Goal: Transaction & Acquisition: Purchase product/service

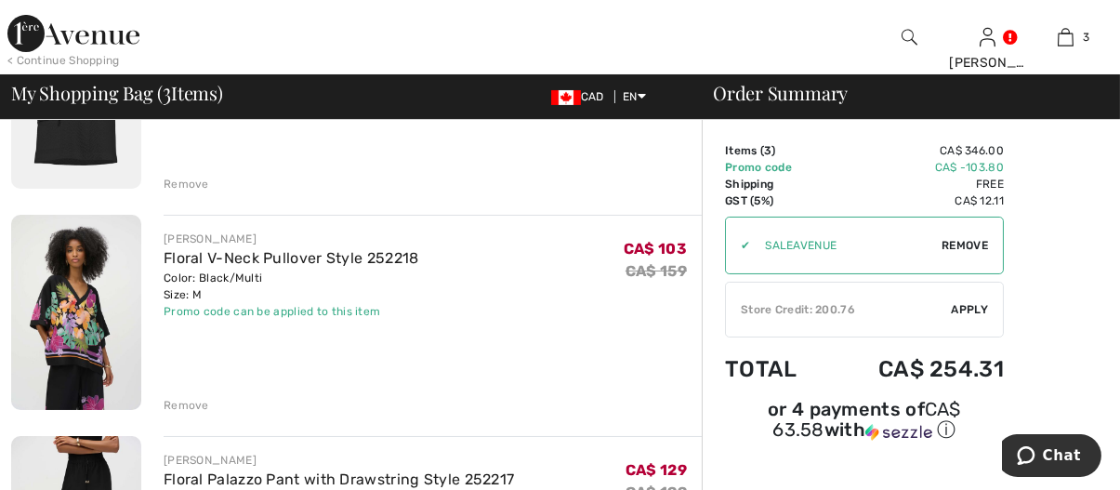
click at [193, 403] on div "Remove" at bounding box center [187, 405] width 46 height 17
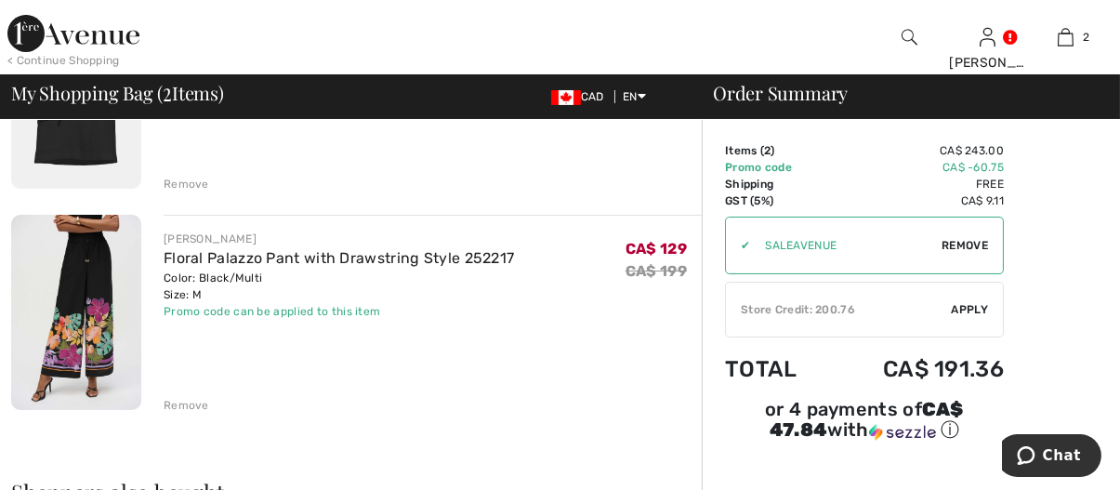
click at [200, 402] on div "Remove" at bounding box center [187, 405] width 46 height 17
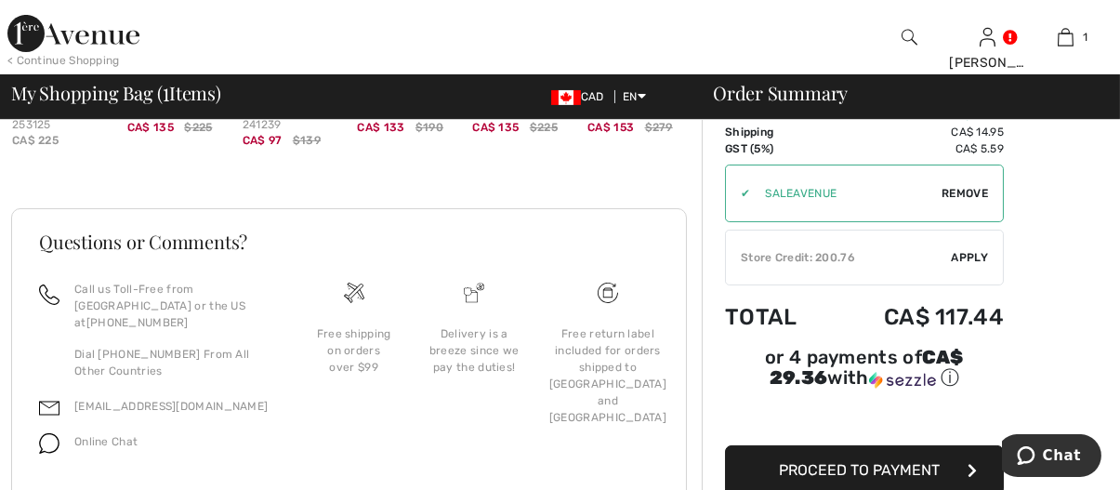
scroll to position [701, 0]
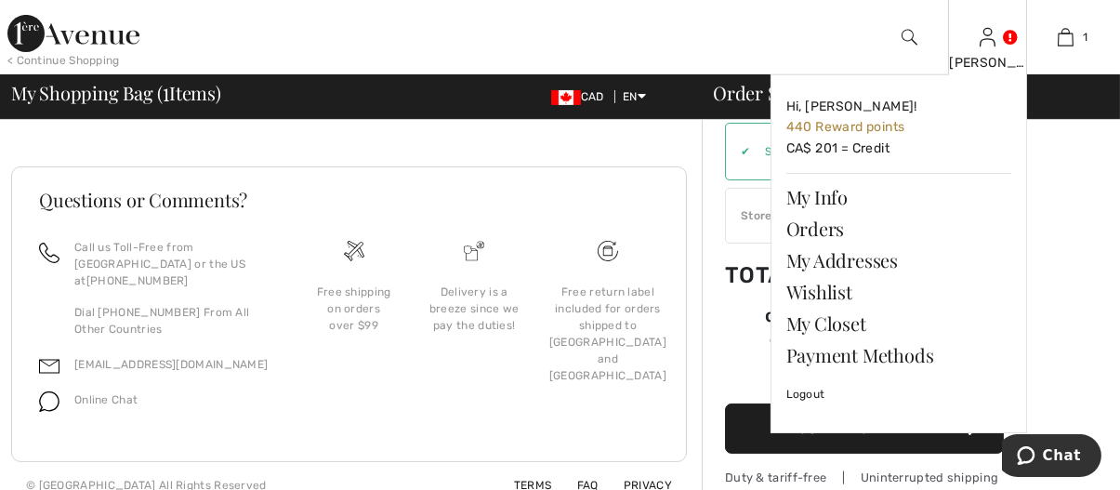
click at [989, 44] on img at bounding box center [988, 37] width 16 height 22
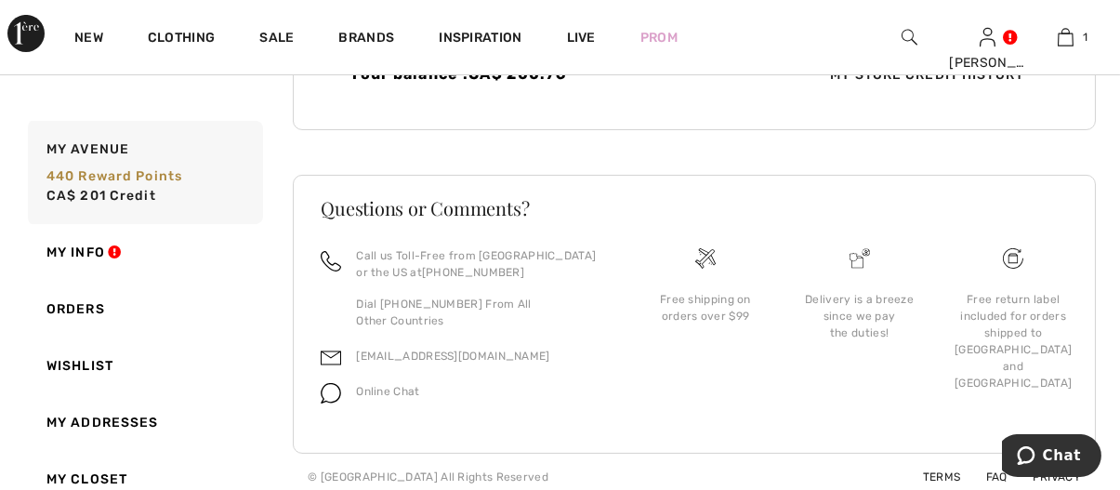
scroll to position [592, 0]
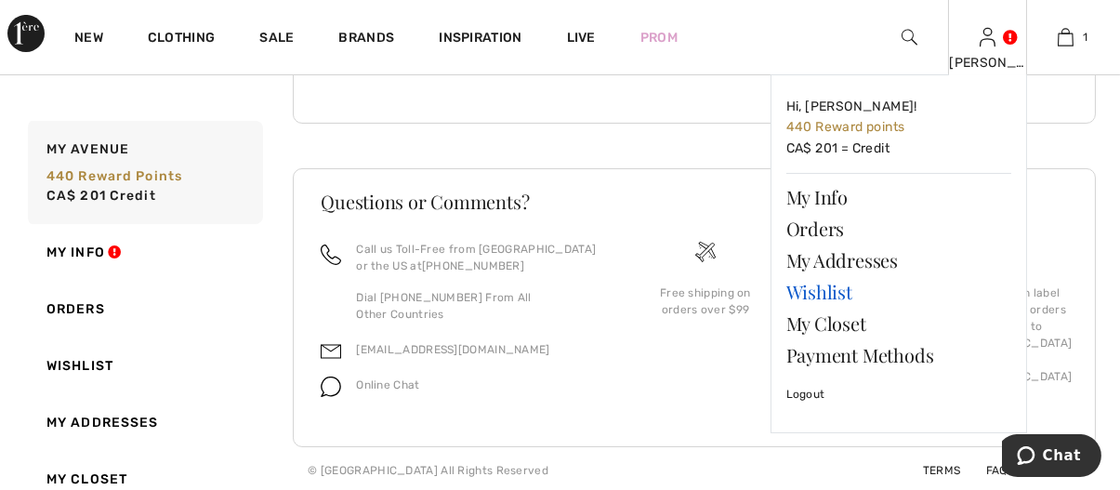
click at [830, 291] on link "Wishlist" at bounding box center [899, 292] width 225 height 32
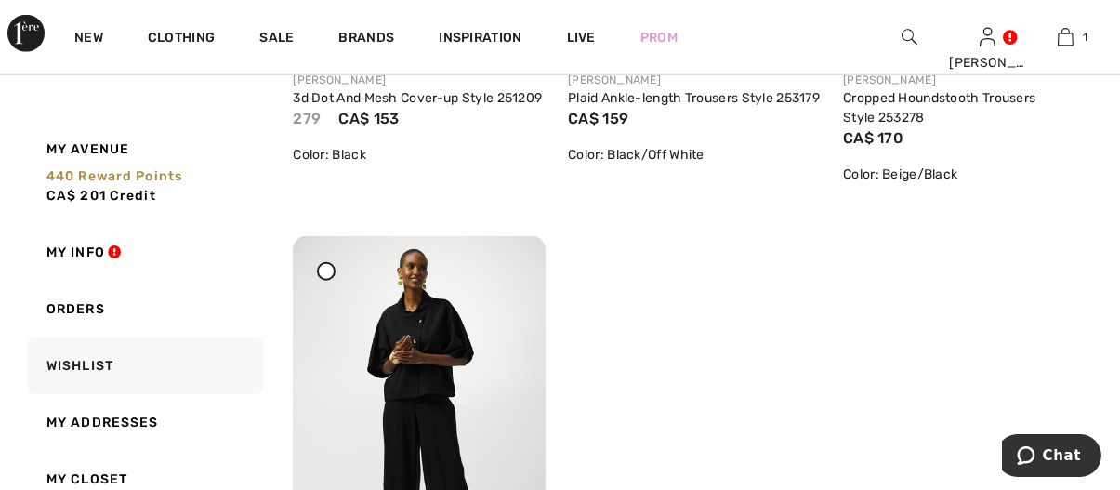
scroll to position [3626, 0]
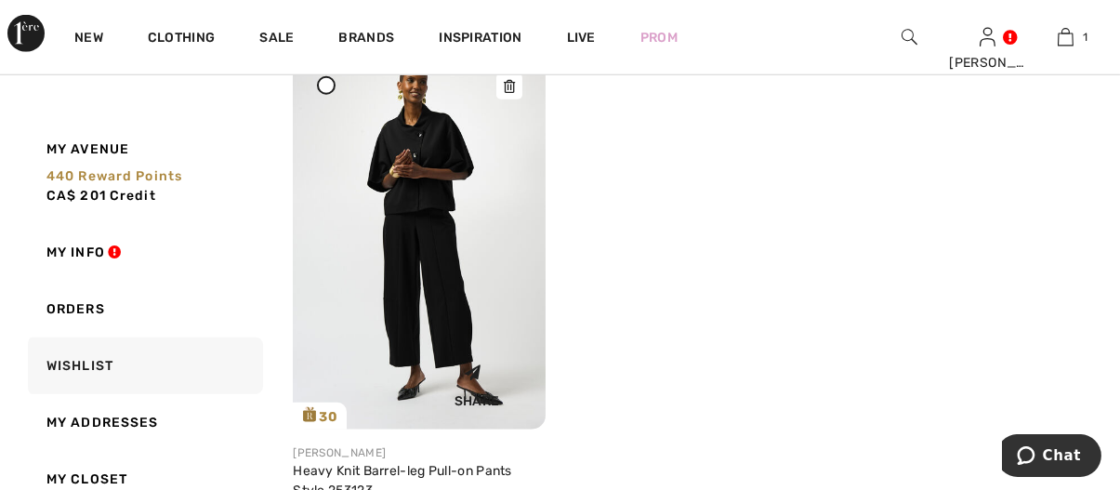
click at [414, 247] on img at bounding box center [419, 239] width 253 height 378
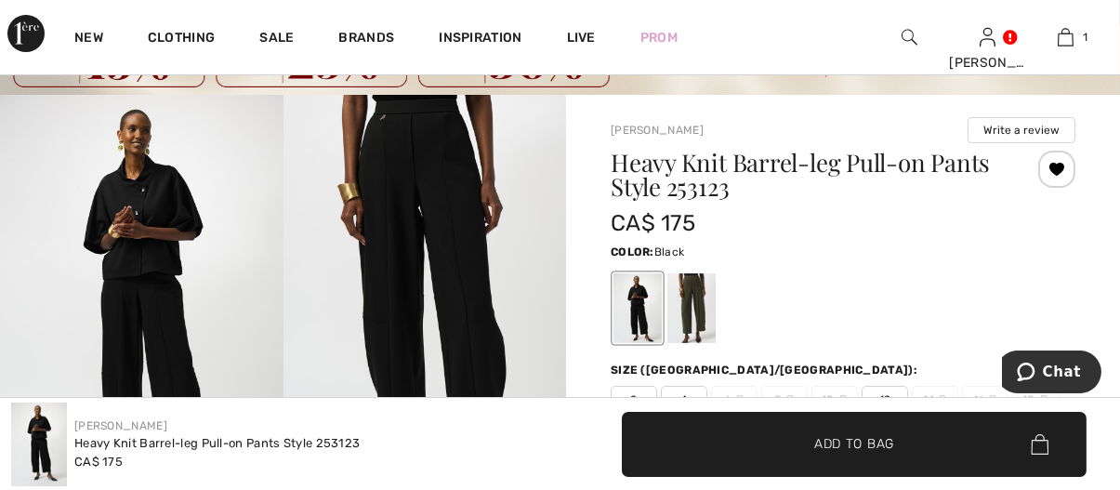
scroll to position [279, 0]
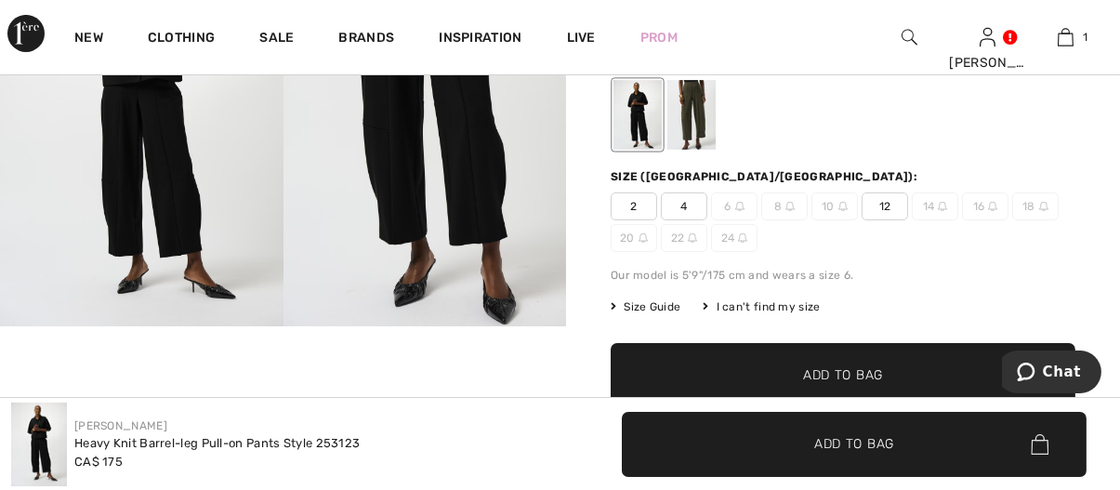
click at [694, 131] on div at bounding box center [692, 115] width 48 height 70
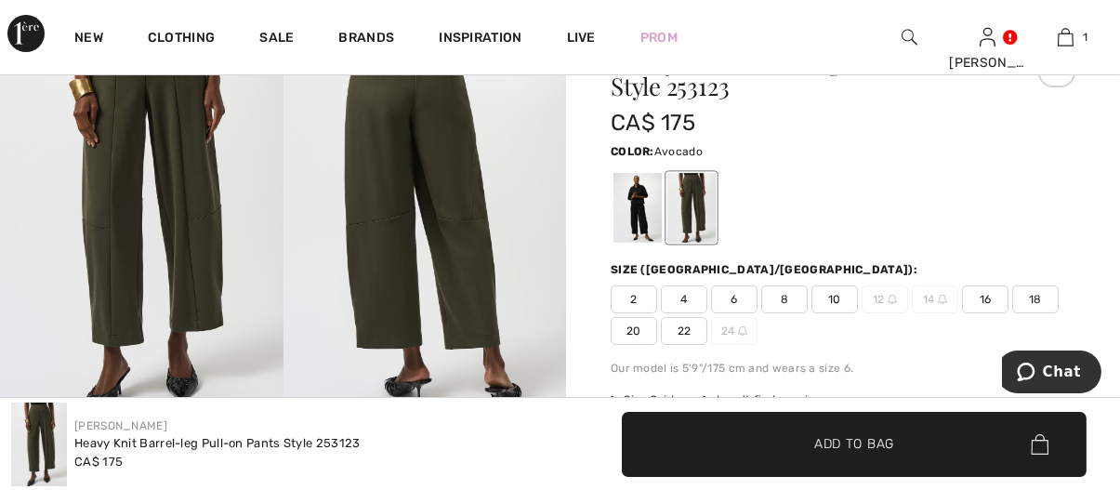
click at [210, 192] on img at bounding box center [142, 206] width 284 height 424
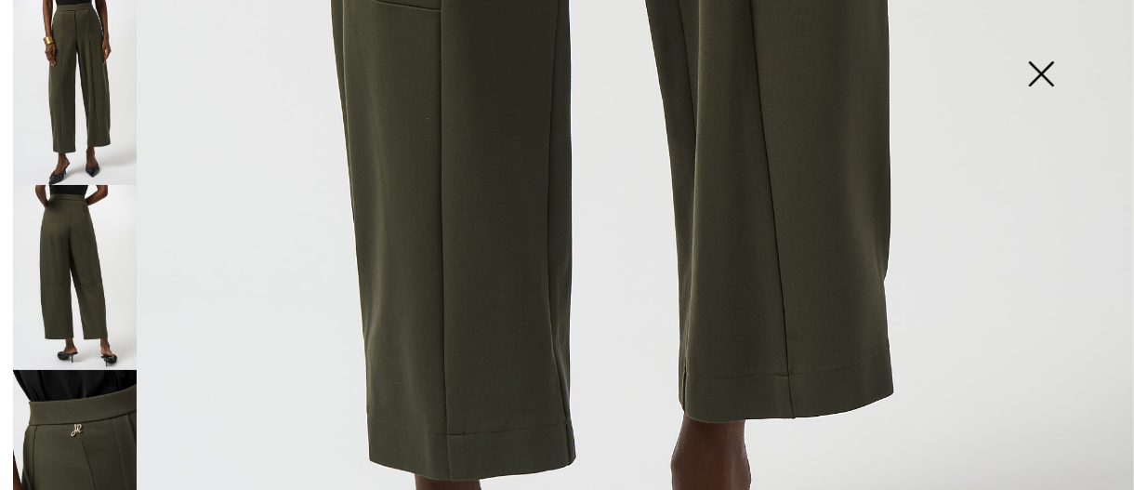
scroll to position [1188, 0]
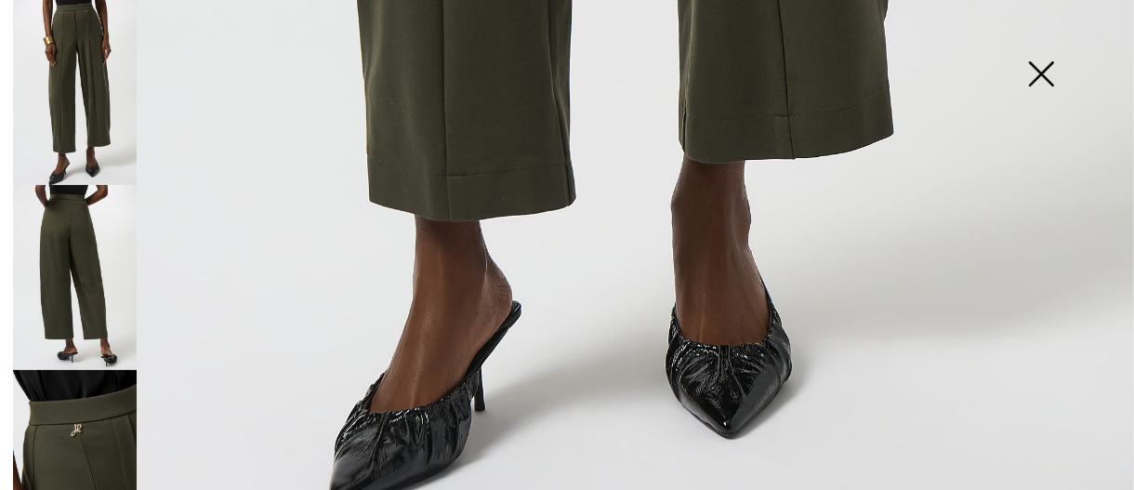
click at [1052, 81] on img at bounding box center [1041, 76] width 93 height 96
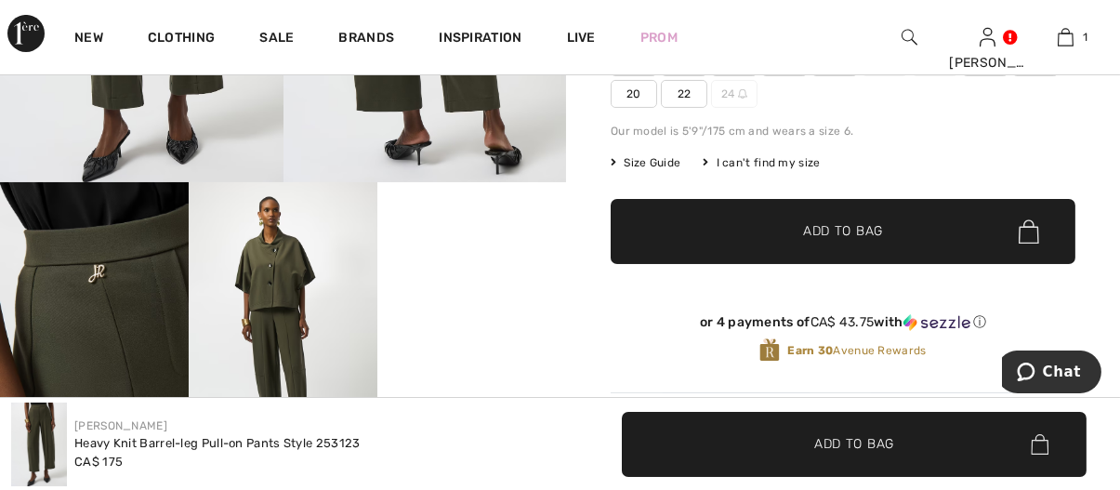
scroll to position [465, 0]
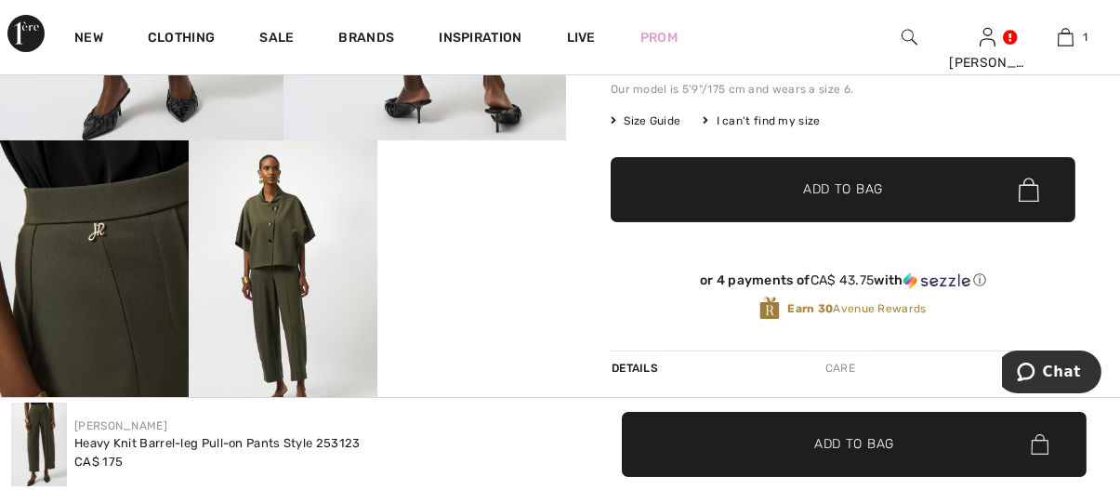
click at [677, 122] on span "Size Guide" at bounding box center [646, 120] width 70 height 17
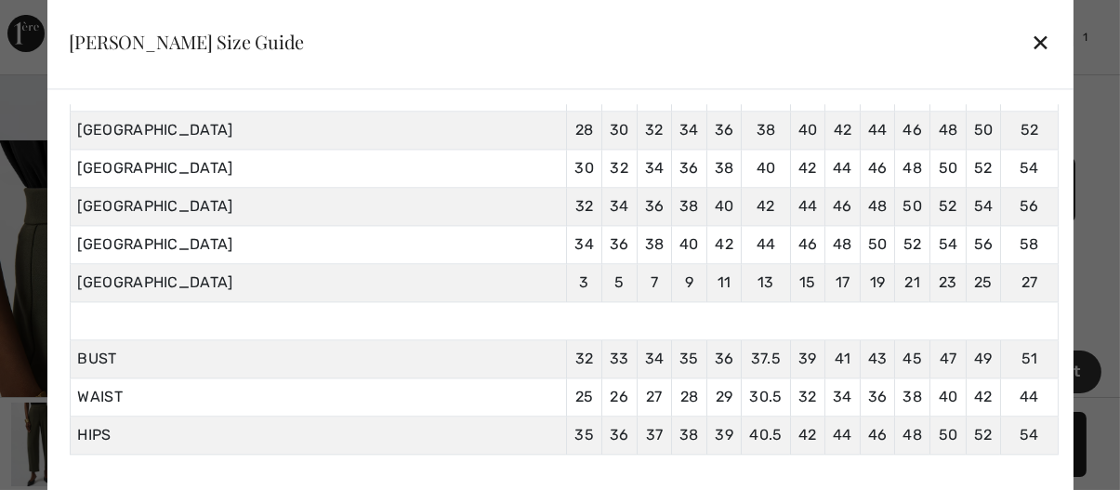
scroll to position [242, 0]
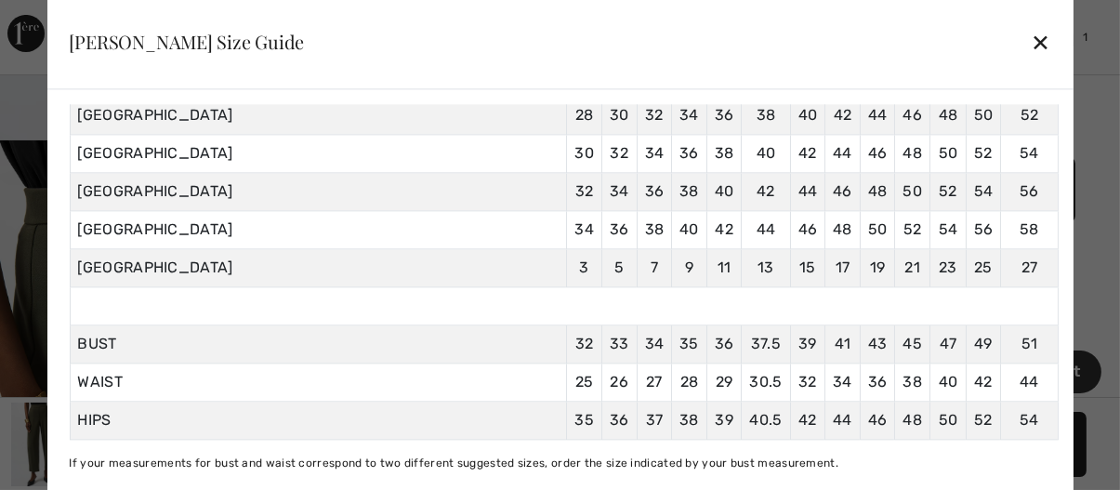
click at [1031, 41] on div "✕" at bounding box center [1041, 42] width 20 height 39
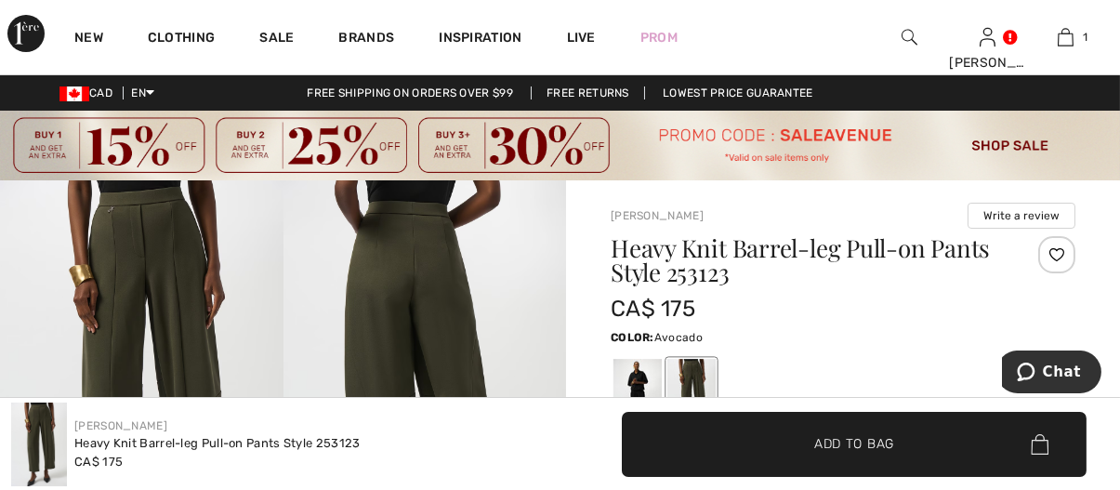
scroll to position [186, 0]
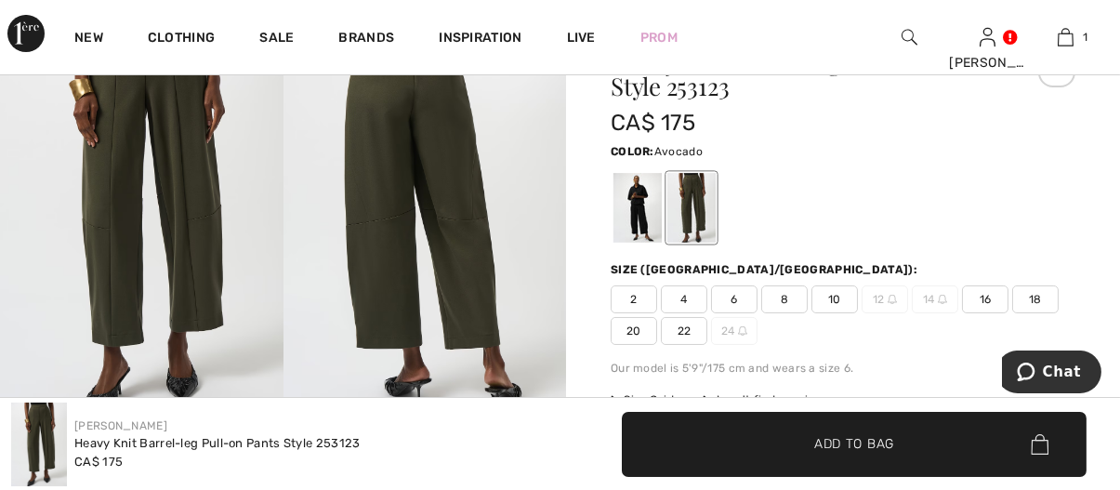
click at [797, 299] on span "8" at bounding box center [784, 299] width 46 height 28
click at [851, 457] on span "✔ Added to Bag Add to Bag" at bounding box center [854, 444] width 465 height 65
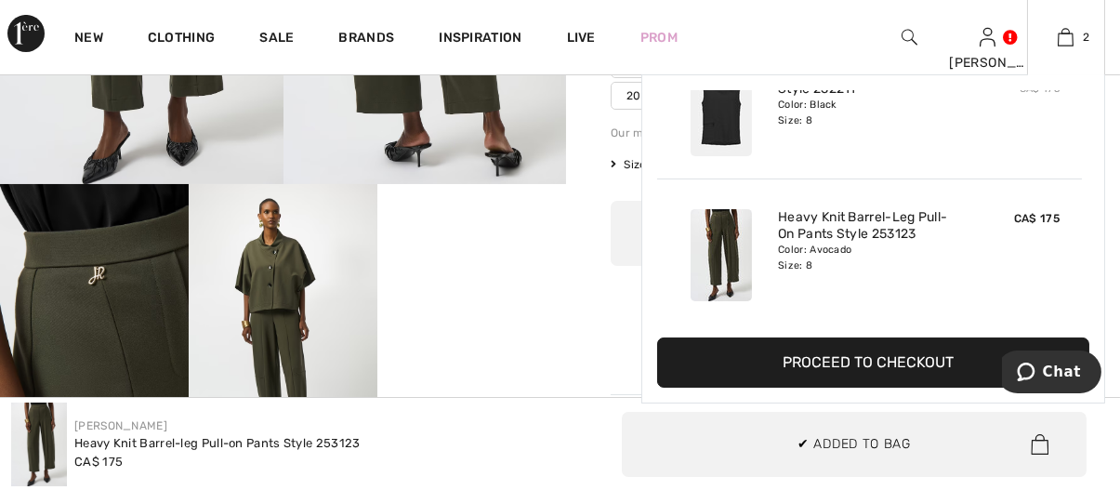
scroll to position [558, 0]
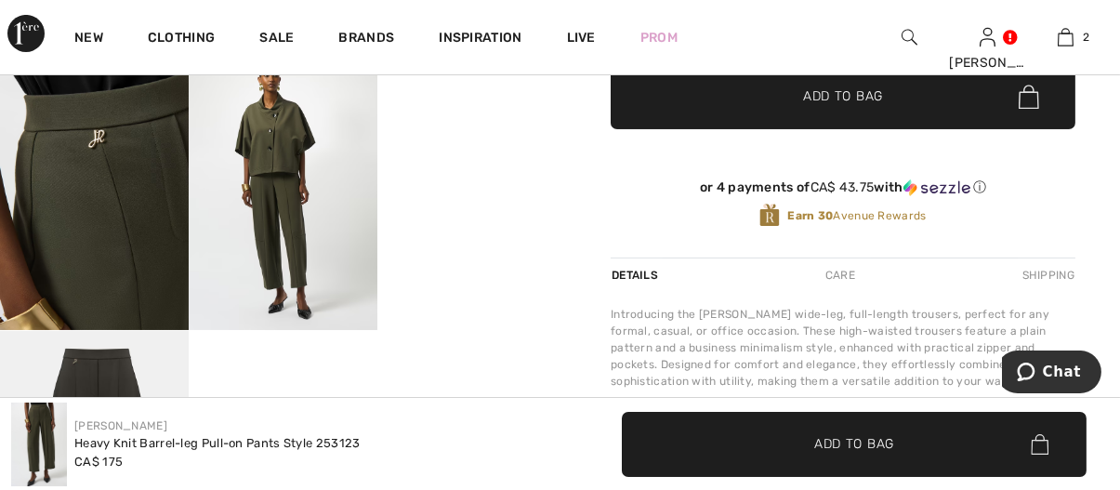
click at [294, 155] on img at bounding box center [283, 188] width 189 height 283
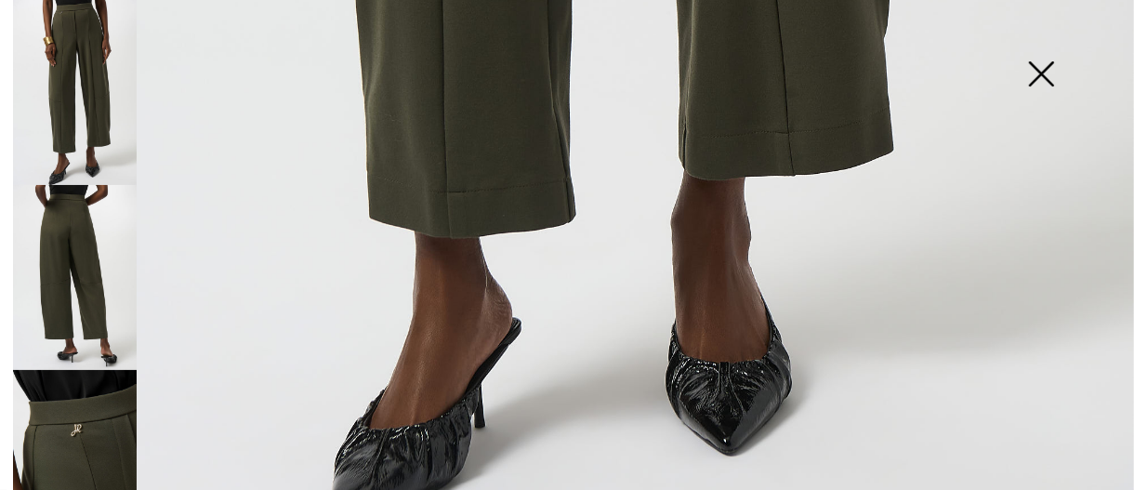
scroll to position [1188, 0]
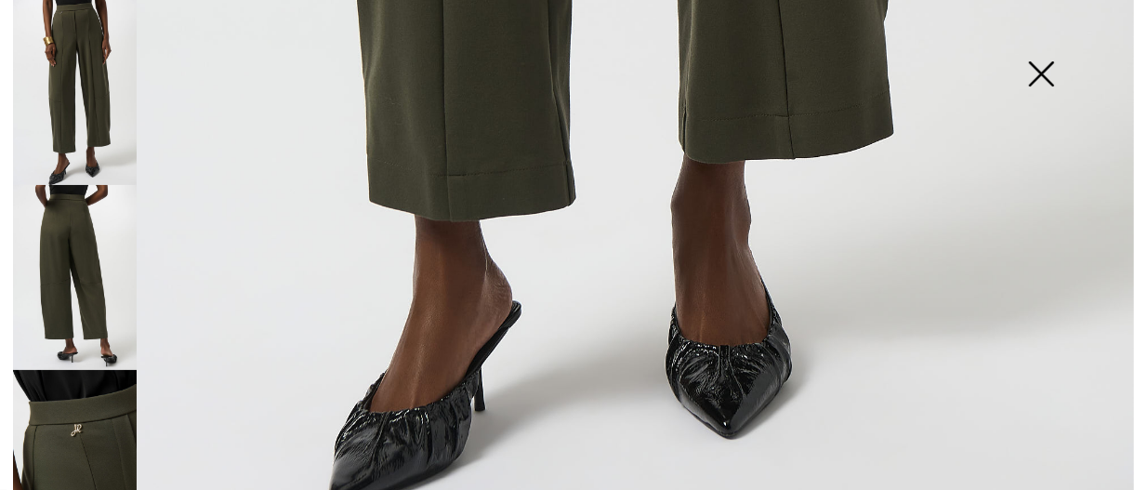
click at [1039, 78] on img at bounding box center [1041, 76] width 93 height 96
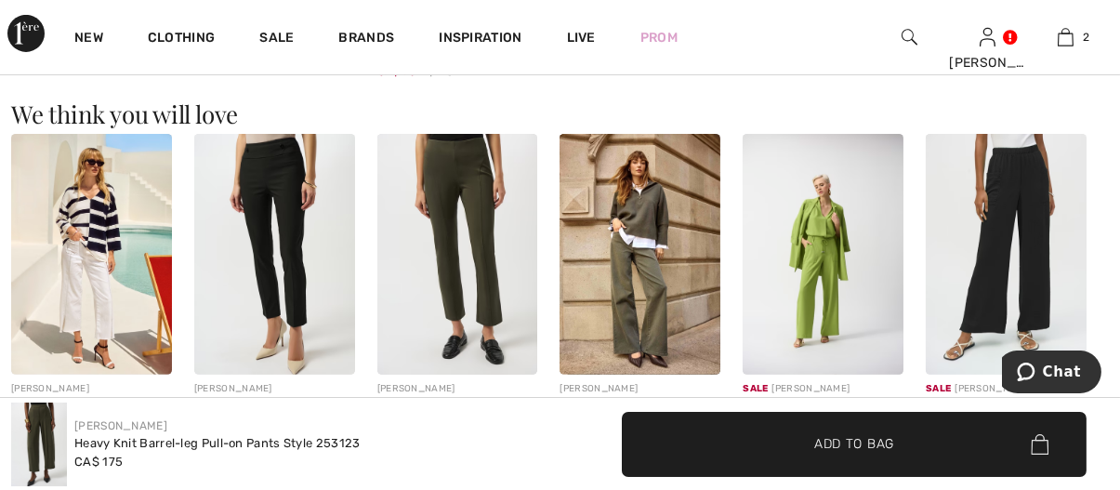
scroll to position [1673, 0]
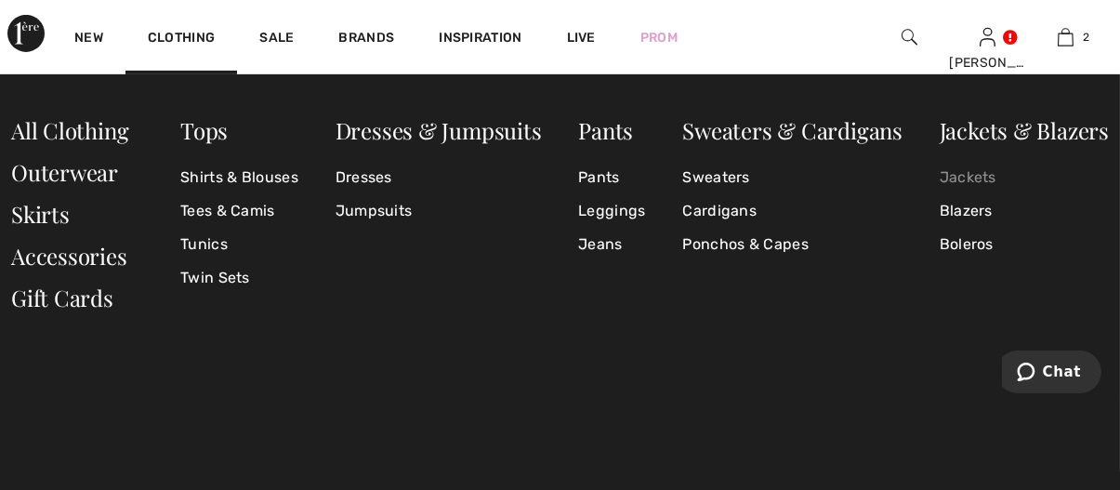
click at [975, 173] on link "Jackets" at bounding box center [1024, 177] width 169 height 33
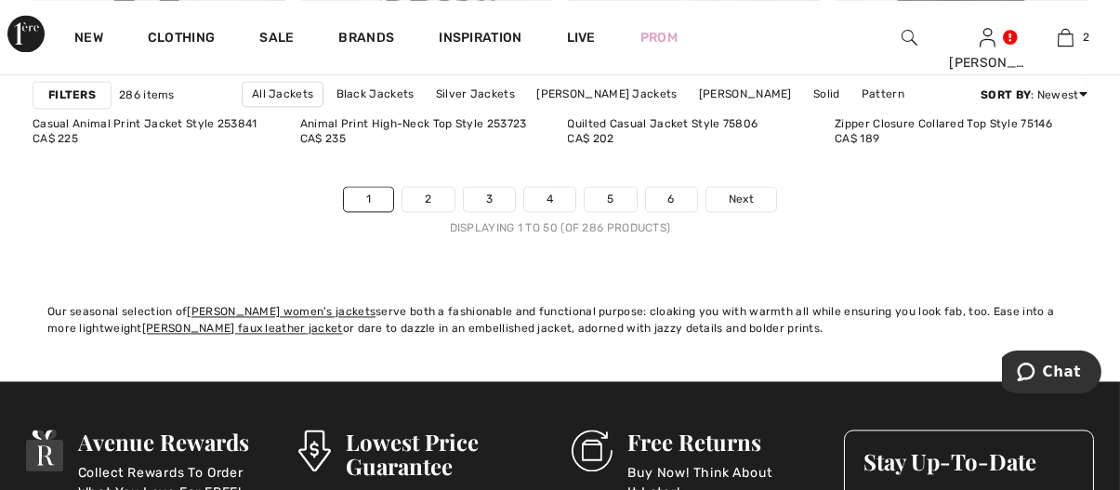
scroll to position [7438, 0]
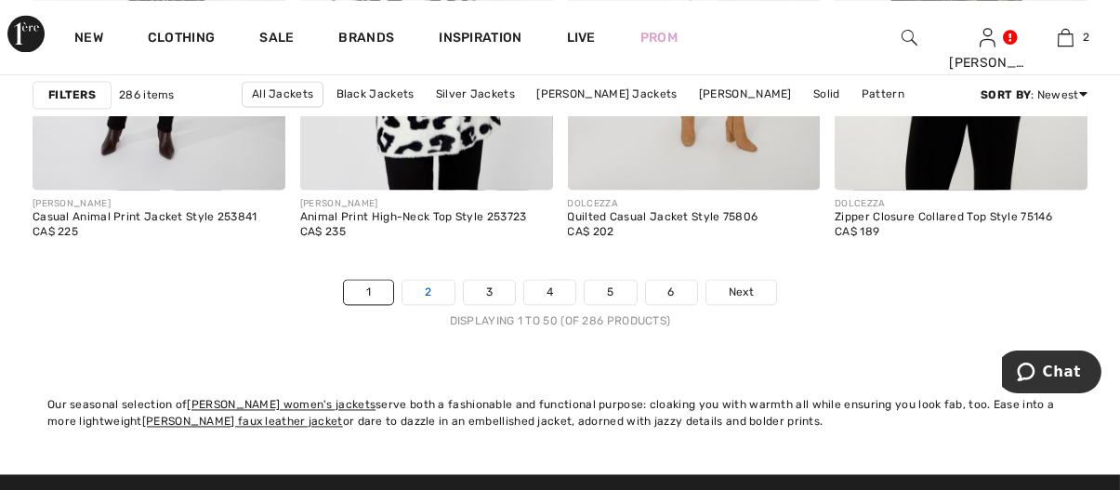
click at [421, 282] on link "2" at bounding box center [428, 292] width 51 height 24
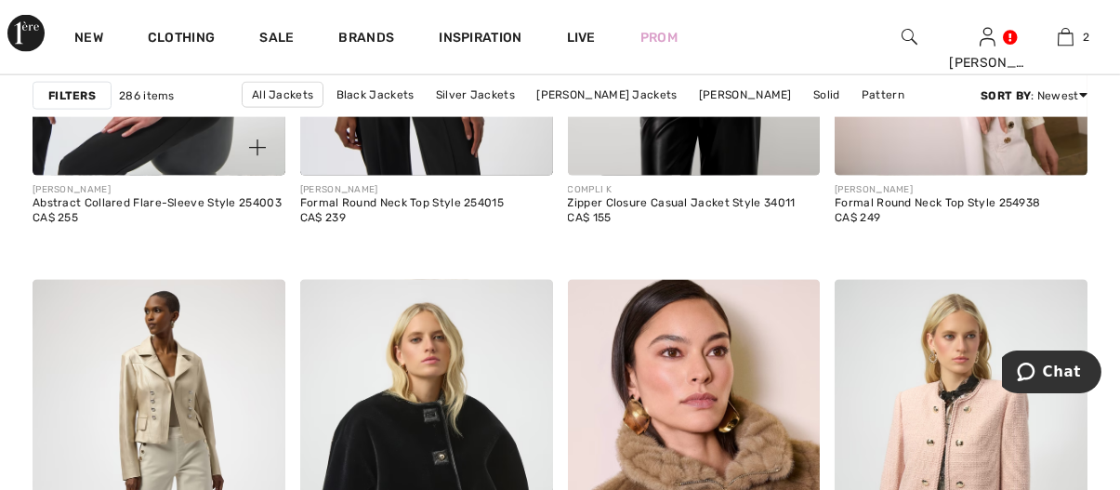
scroll to position [5113, 0]
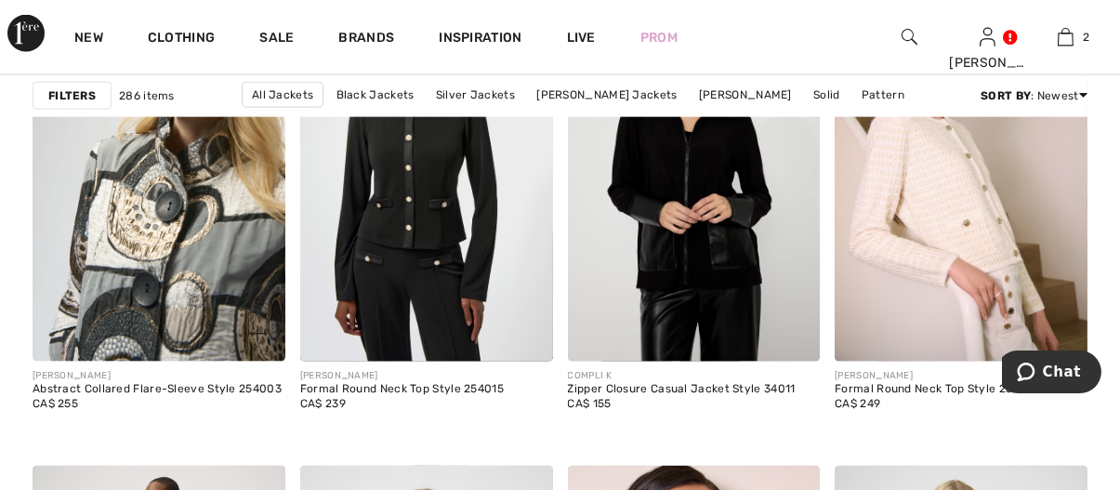
click at [193, 245] on img at bounding box center [159, 171] width 253 height 379
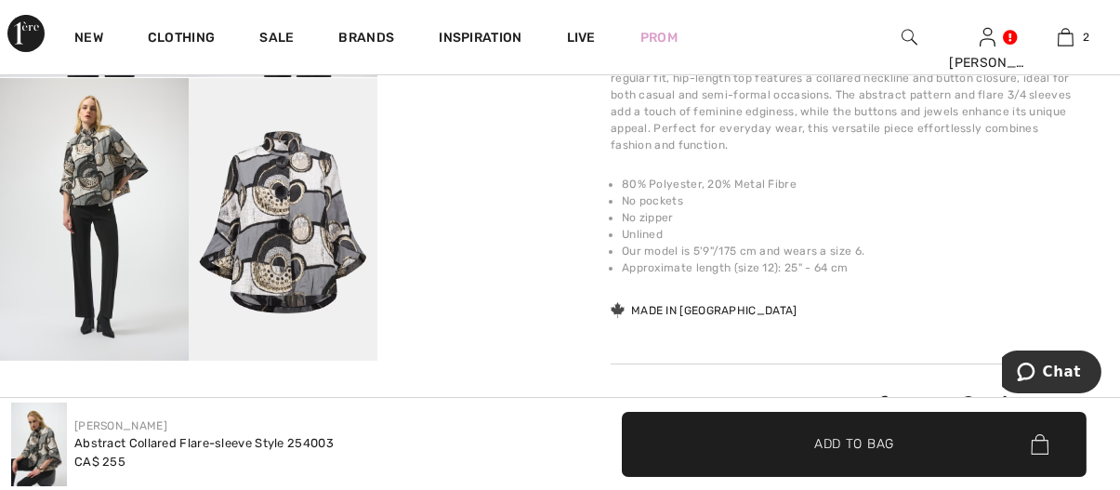
scroll to position [837, 0]
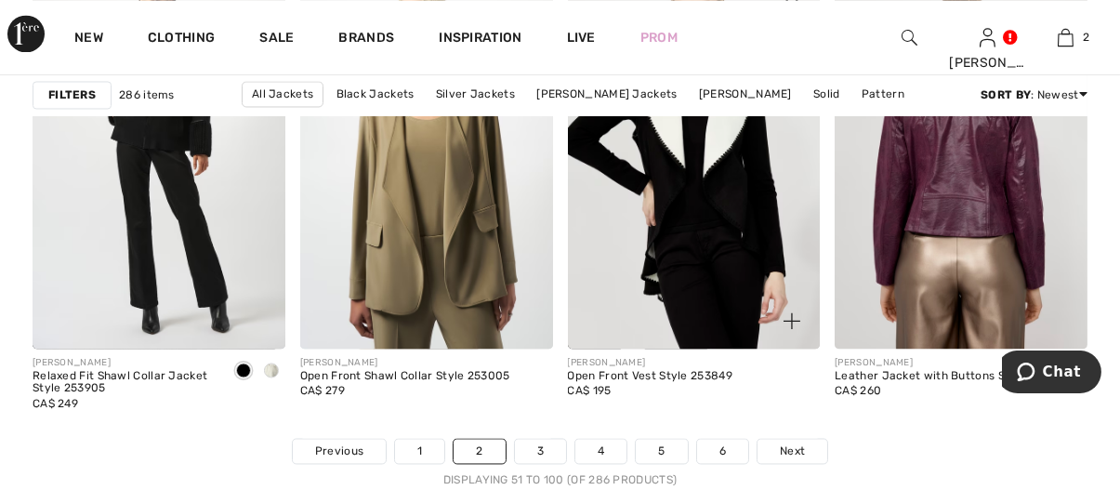
scroll to position [7345, 0]
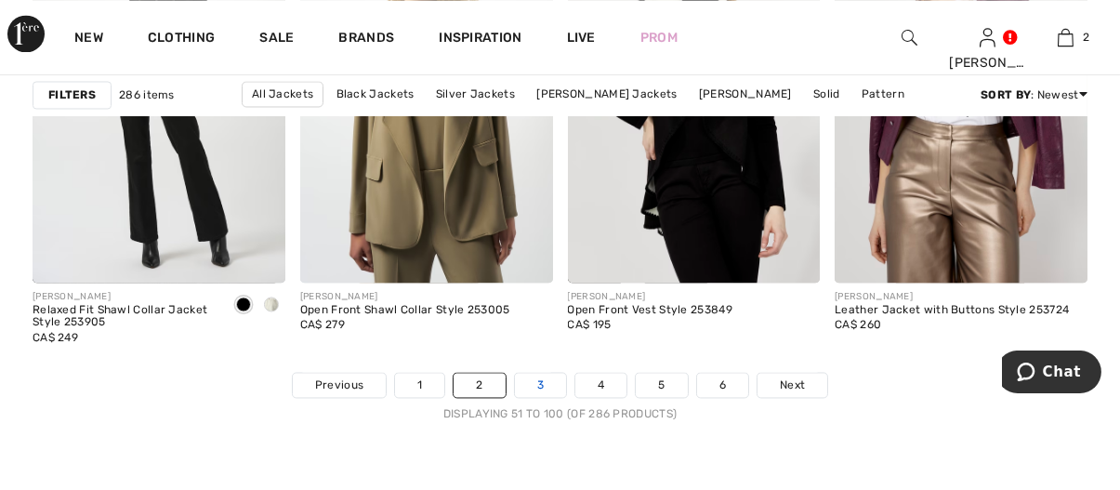
click at [525, 378] on link "3" at bounding box center [540, 385] width 51 height 24
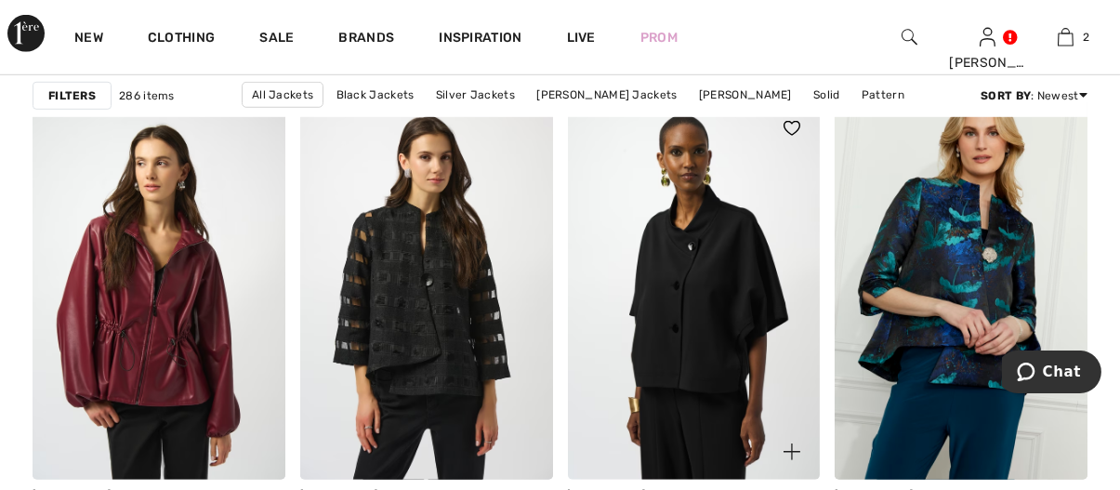
scroll to position [2975, 0]
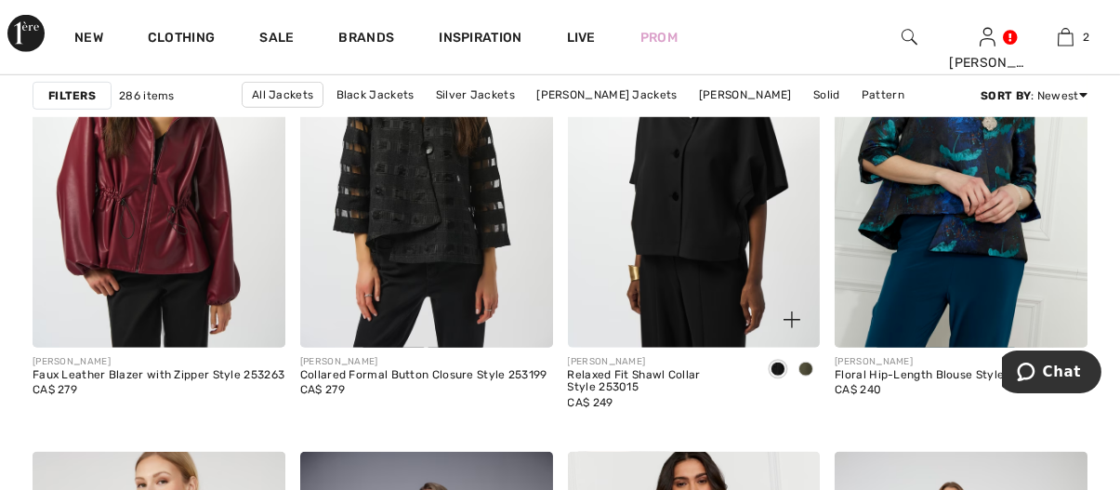
click at [716, 253] on img at bounding box center [694, 157] width 253 height 379
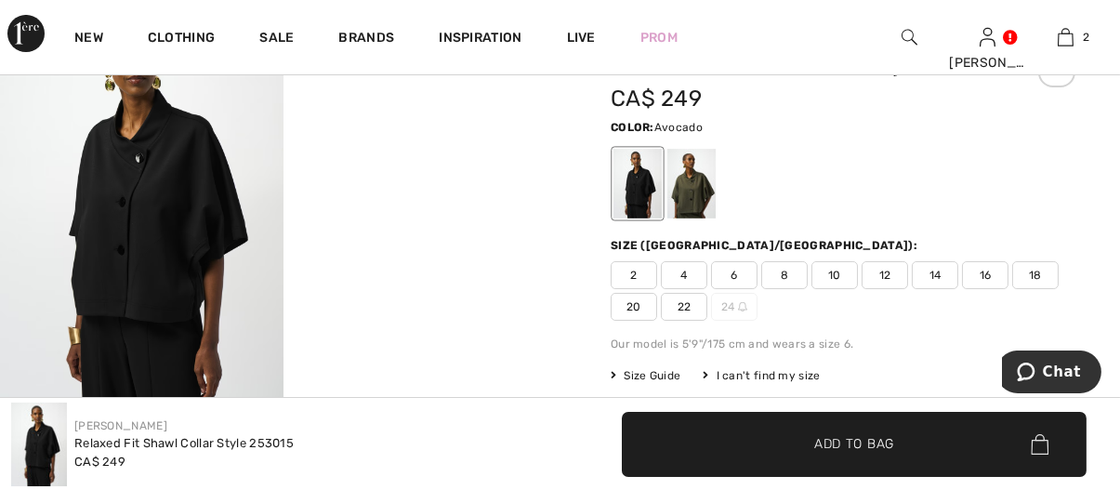
click at [694, 201] on div at bounding box center [692, 184] width 48 height 70
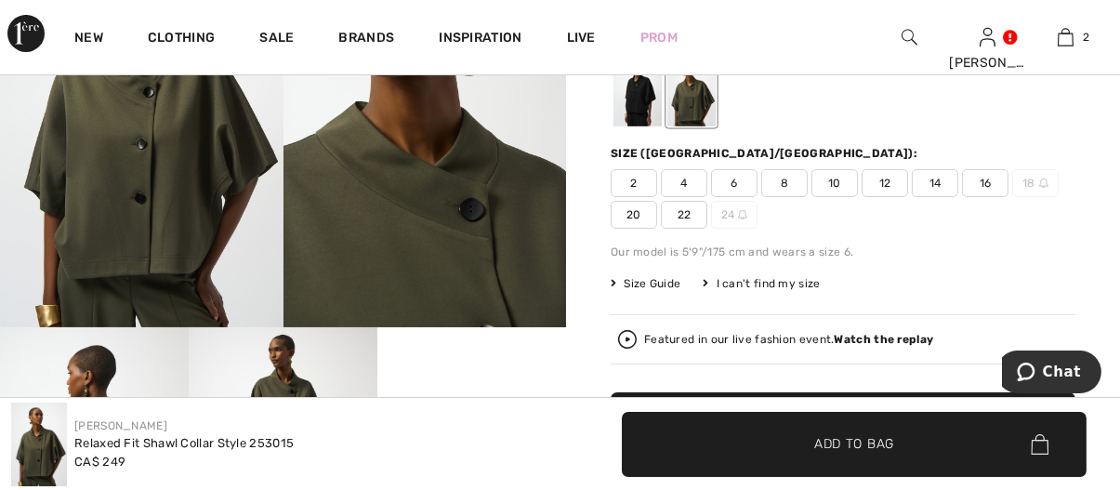
scroll to position [279, 0]
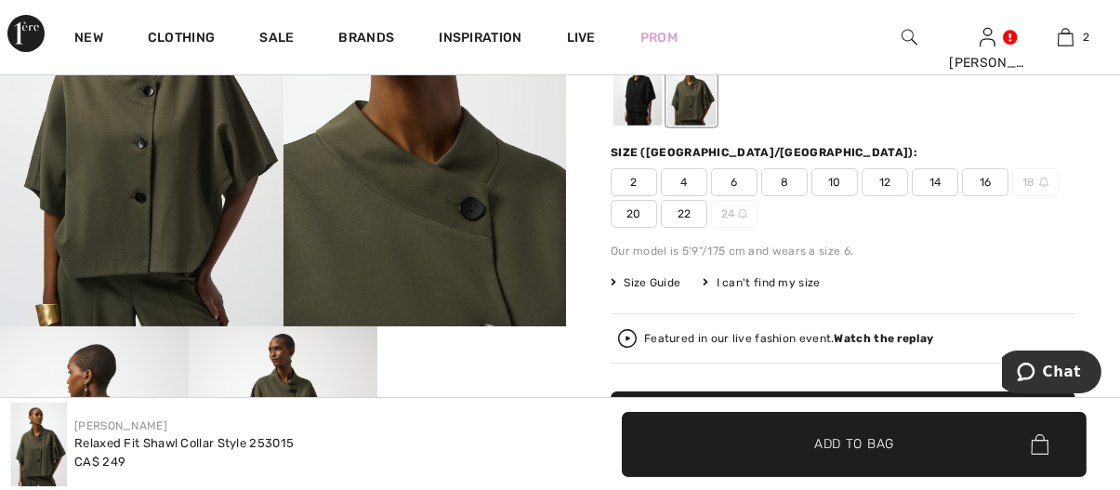
click at [781, 187] on span "8" at bounding box center [784, 182] width 46 height 28
click at [822, 431] on span "✔ Added to Bag Add to Bag" at bounding box center [854, 444] width 465 height 65
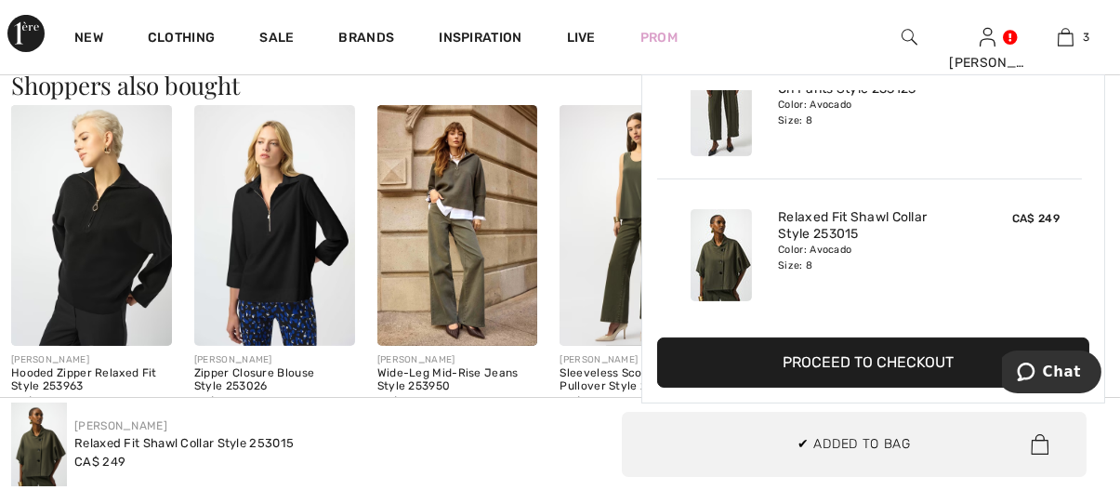
scroll to position [1302, 0]
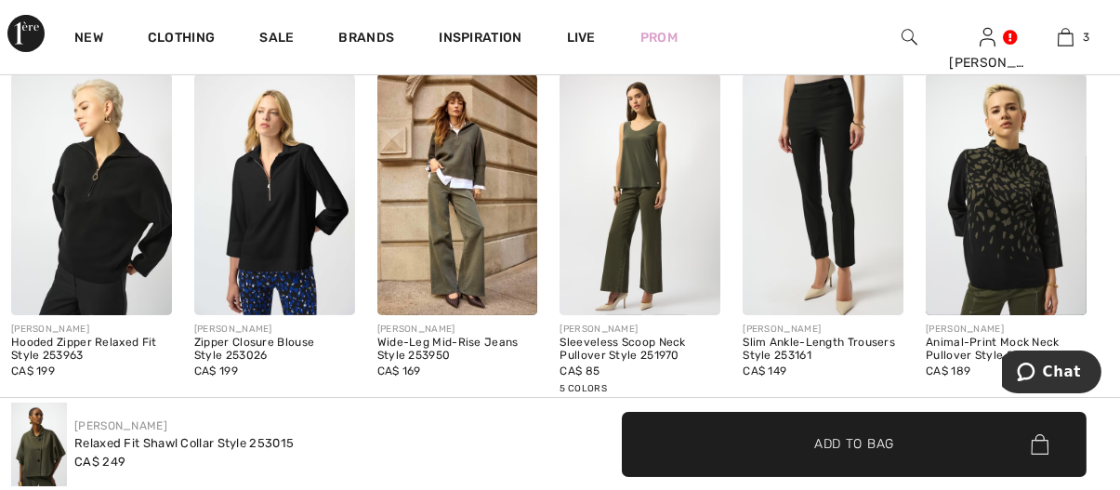
click at [457, 156] on img at bounding box center [457, 194] width 161 height 241
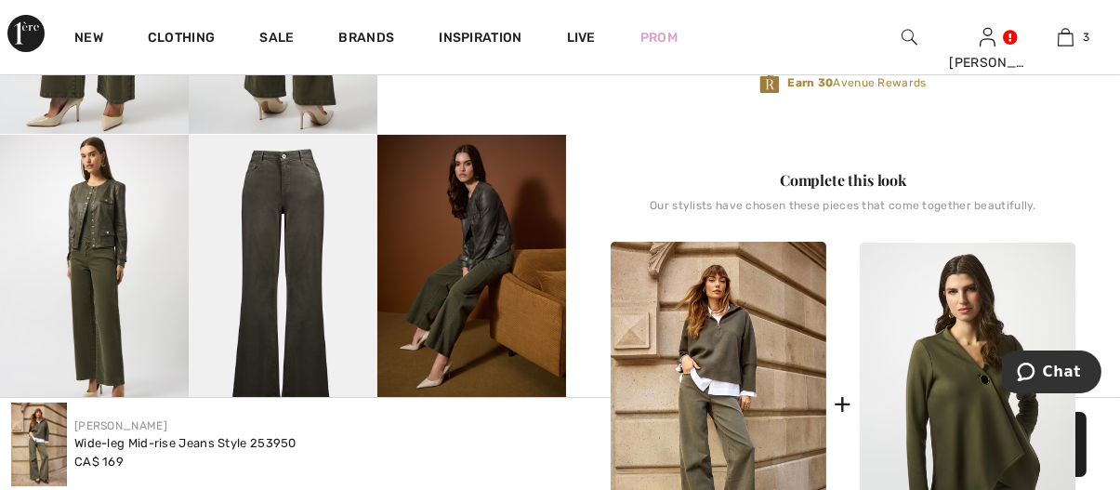
scroll to position [837, 0]
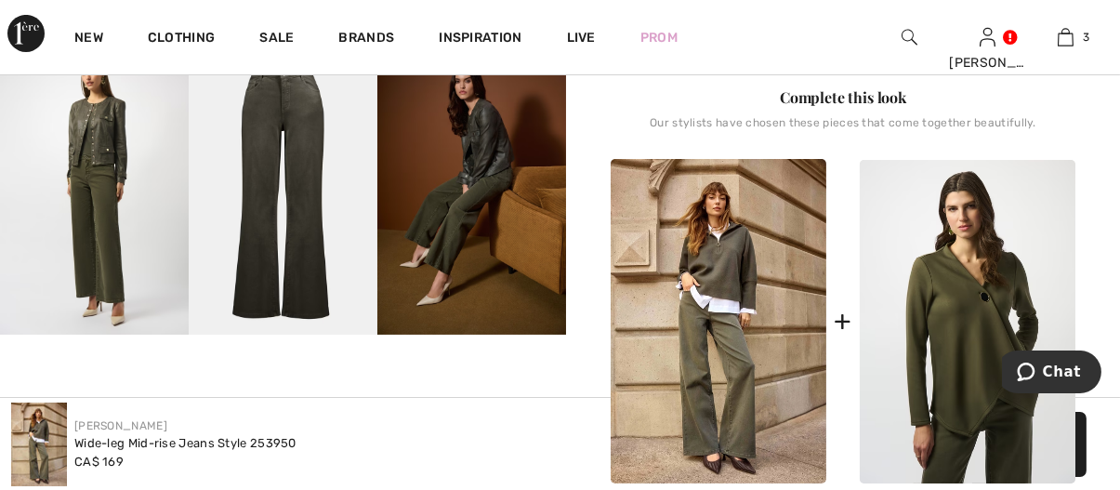
click at [759, 280] on img at bounding box center [719, 321] width 216 height 324
click at [730, 280] on img at bounding box center [719, 321] width 216 height 324
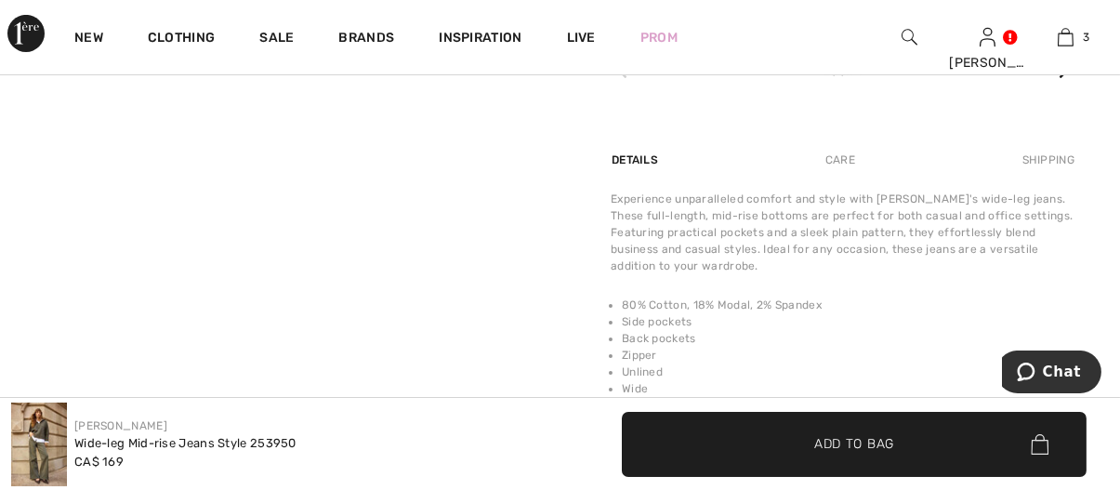
scroll to position [930, 0]
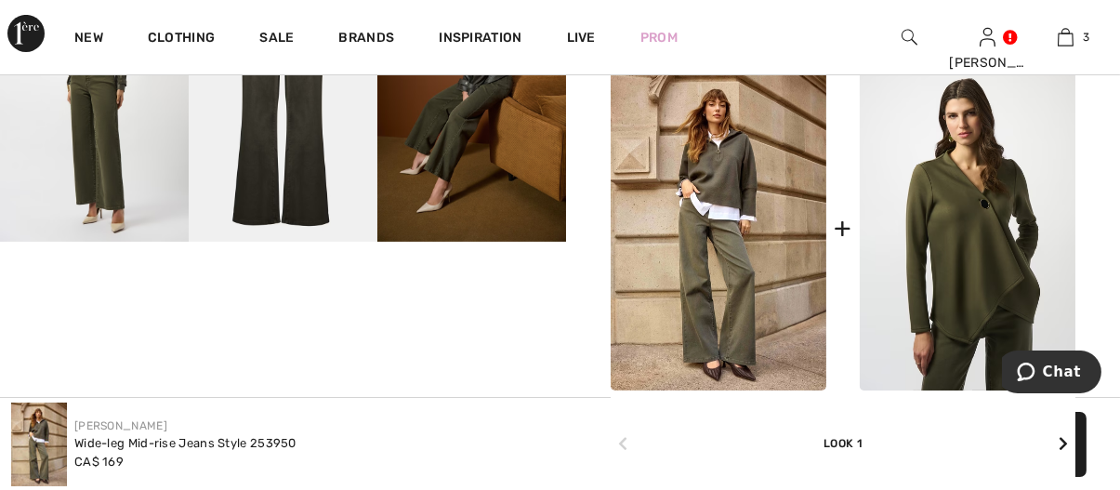
click at [848, 227] on div "+" at bounding box center [843, 228] width 18 height 42
click at [710, 158] on img at bounding box center [719, 228] width 216 height 324
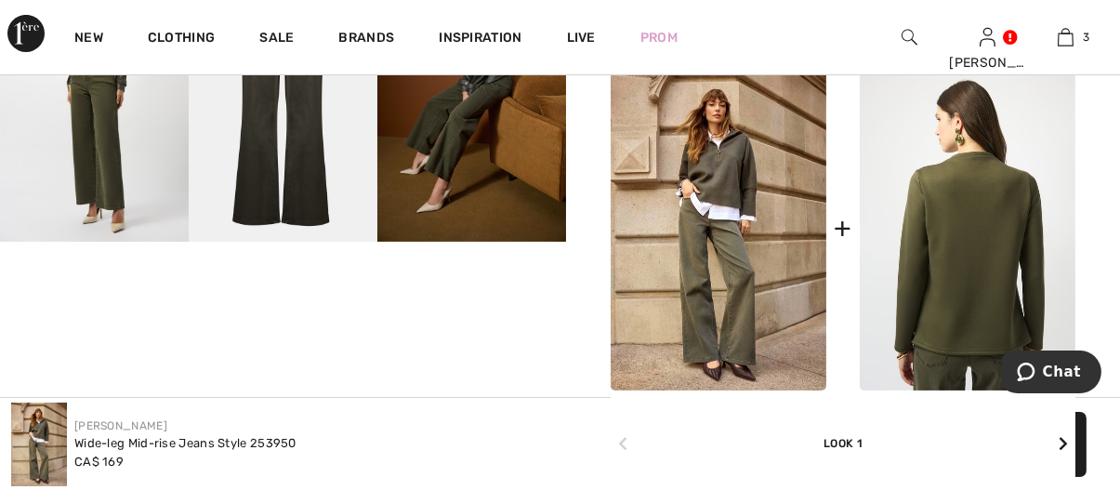
click at [976, 233] on img at bounding box center [968, 229] width 216 height 324
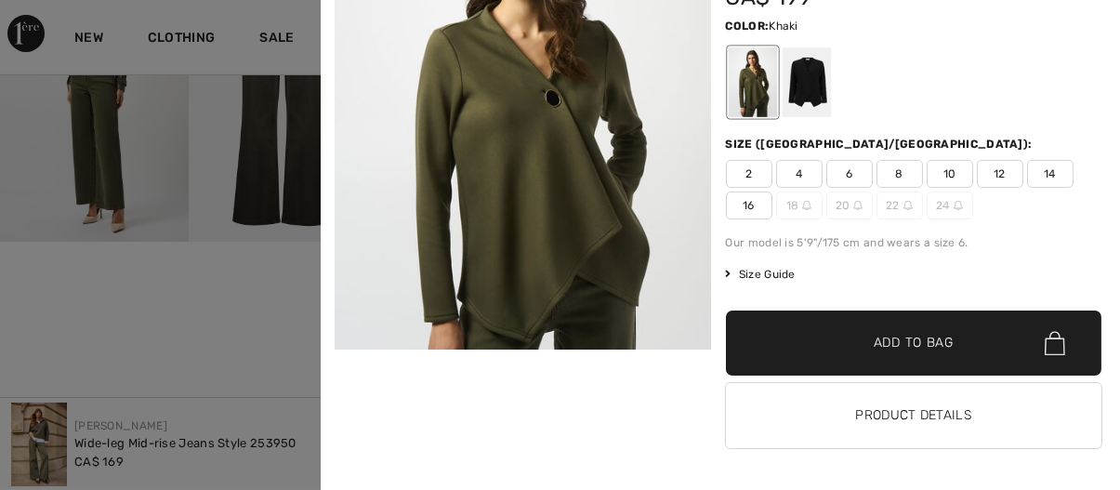
scroll to position [47, 0]
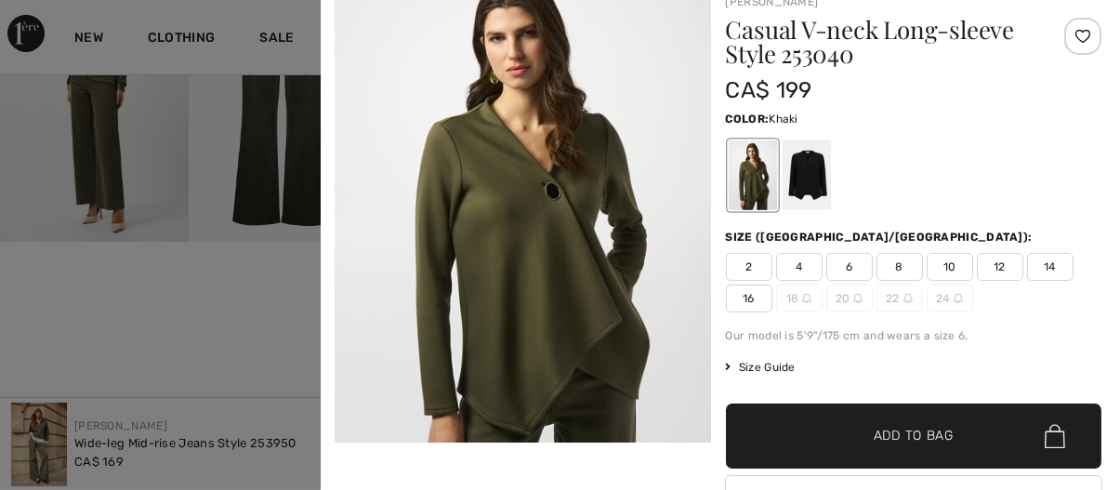
drag, startPoint x: 216, startPoint y: 258, endPoint x: 485, endPoint y: 123, distance: 301.9
click at [220, 255] on div at bounding box center [560, 245] width 1120 height 490
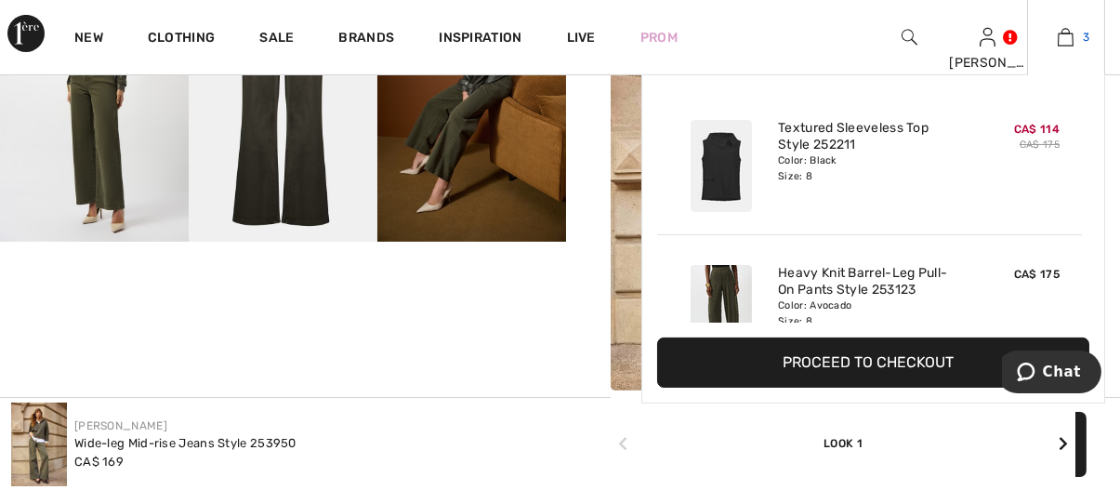
click at [1065, 40] on img at bounding box center [1066, 37] width 16 height 22
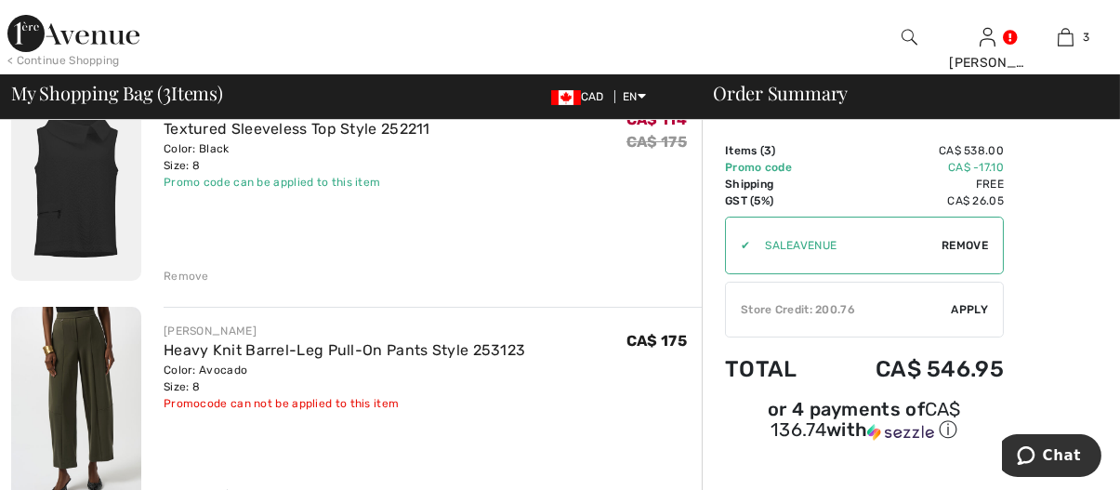
scroll to position [186, 0]
